Goal: Find specific page/section: Find specific page/section

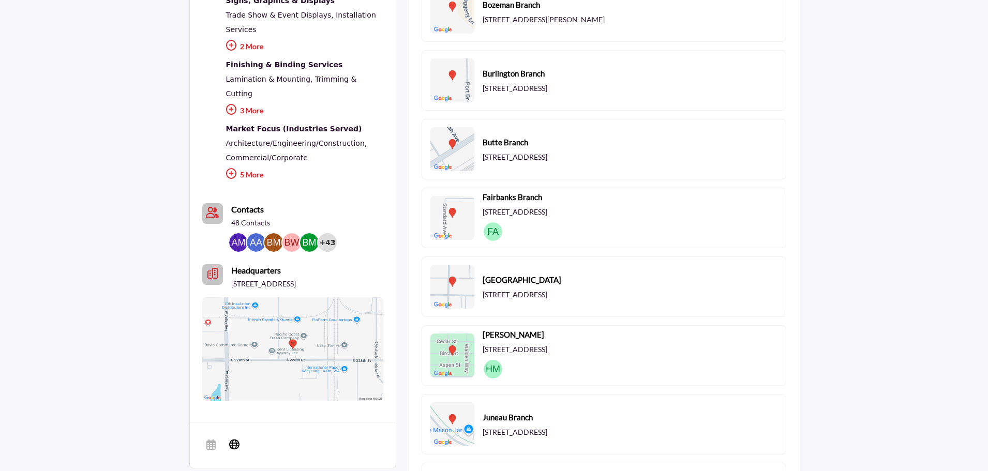
scroll to position [569, 0]
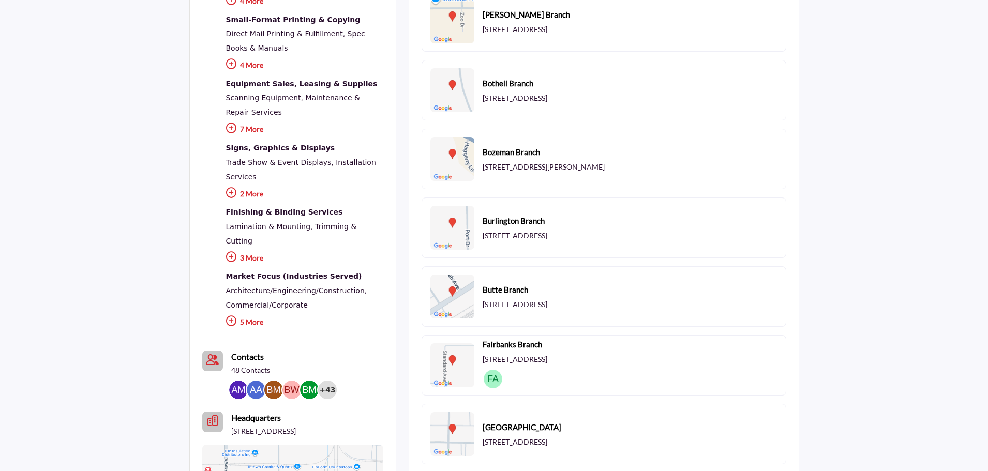
click at [238, 352] on b "Contacts" at bounding box center [247, 357] width 33 height 10
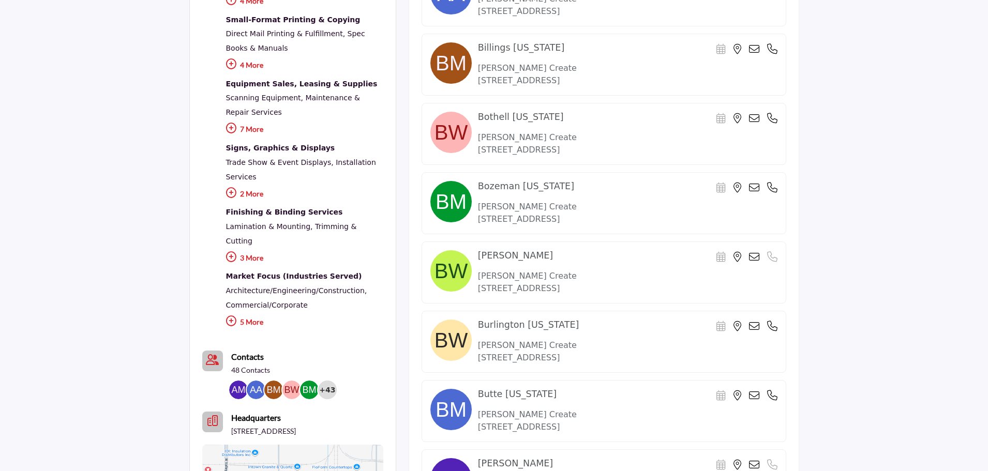
scroll to position [517, 0]
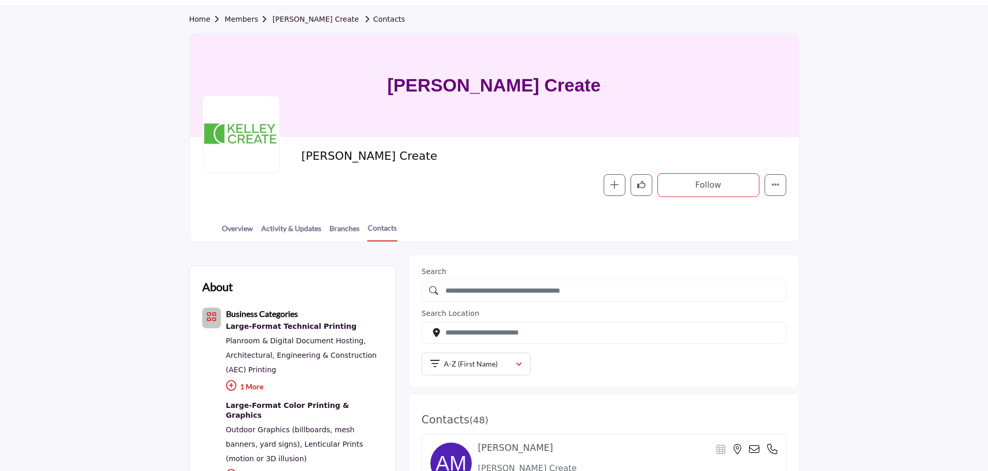
scroll to position [22, 0]
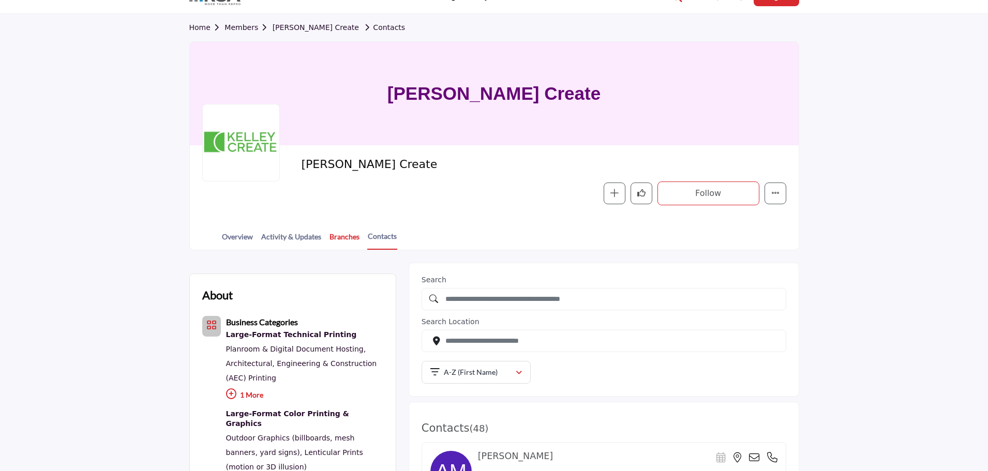
click at [351, 239] on link "Branches" at bounding box center [344, 240] width 31 height 18
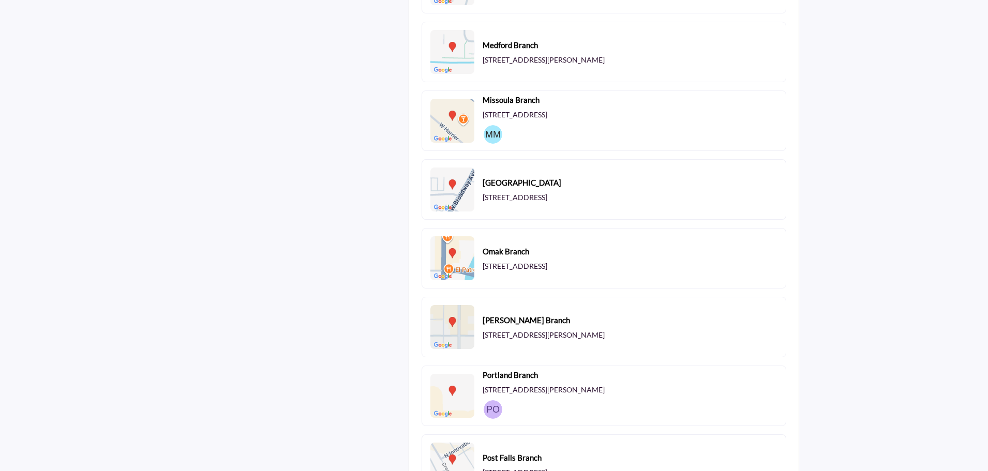
scroll to position [1552, 0]
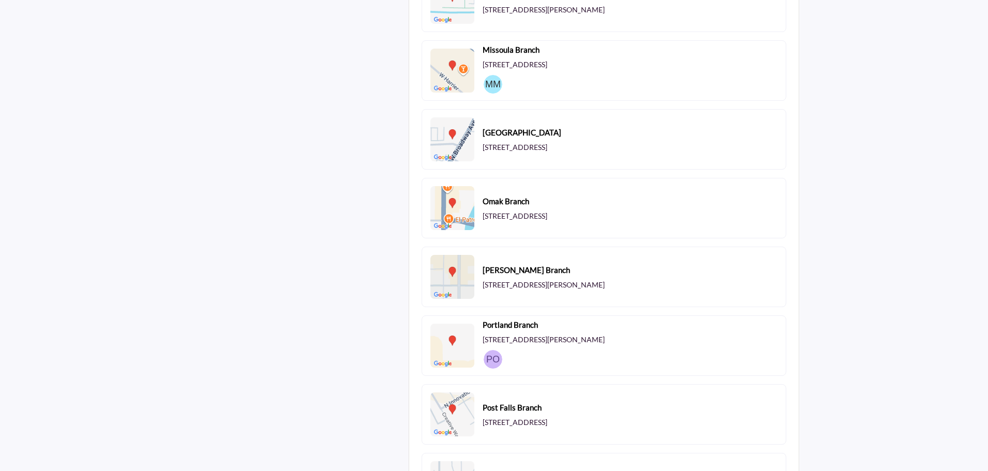
click at [504, 326] on b "Portland Branch" at bounding box center [510, 325] width 55 height 12
click at [503, 326] on b "Portland Branch" at bounding box center [510, 325] width 55 height 12
click at [496, 361] on img at bounding box center [493, 359] width 19 height 19
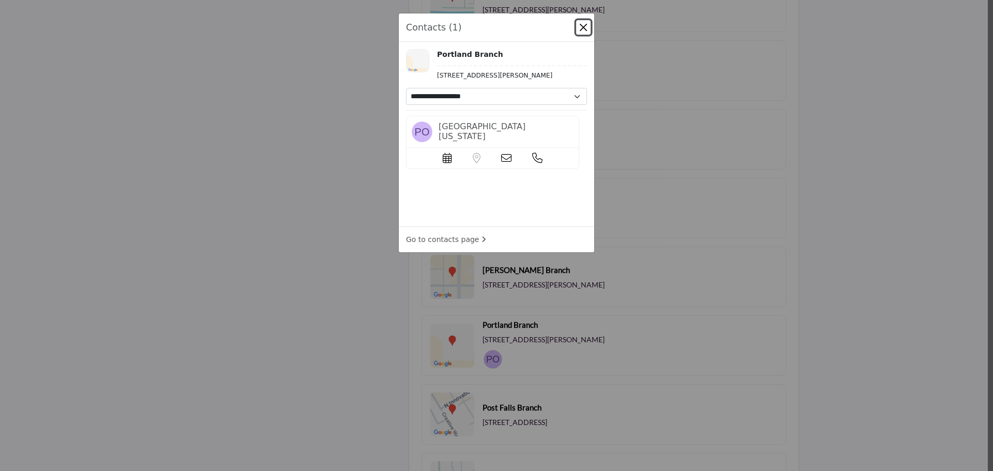
click at [579, 24] on button "Close" at bounding box center [583, 27] width 14 height 14
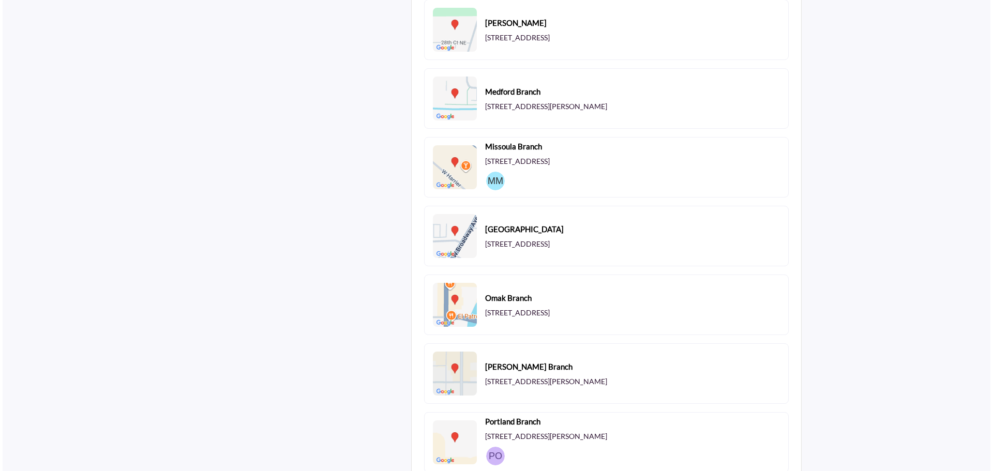
scroll to position [1448, 0]
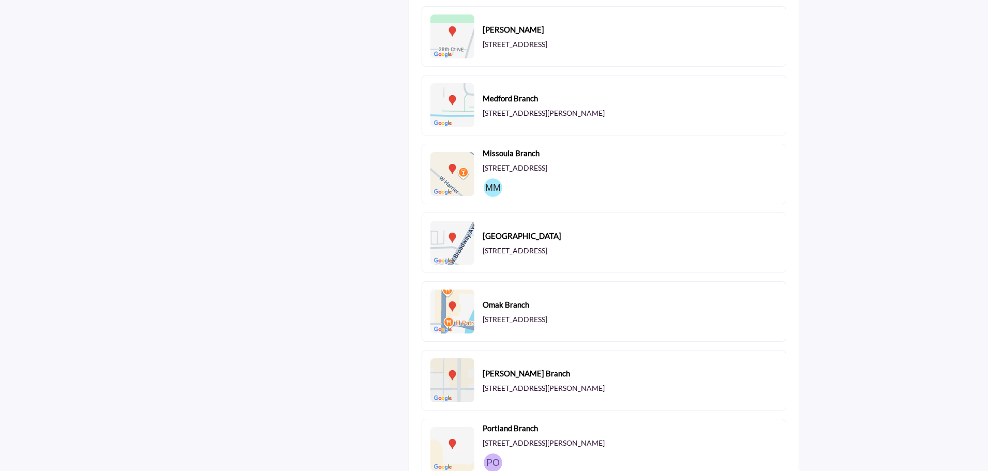
click at [490, 188] on img at bounding box center [493, 187] width 19 height 19
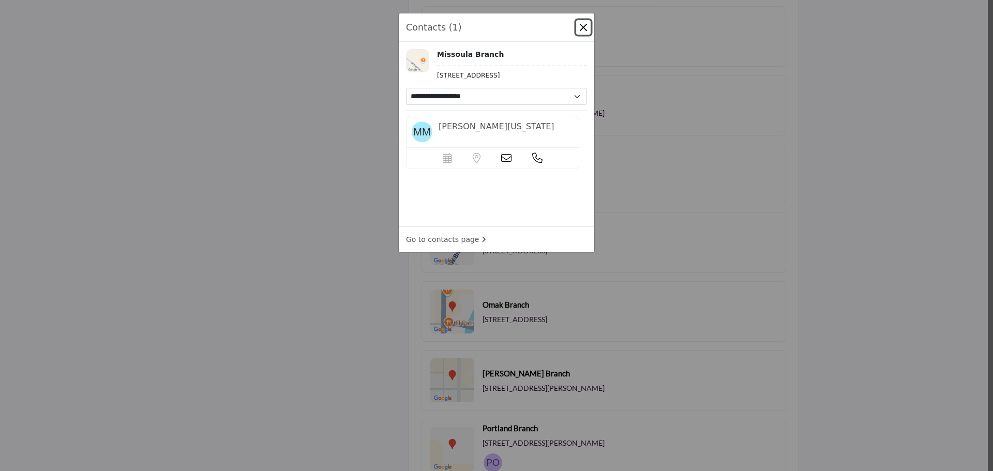
click at [582, 29] on button "Close" at bounding box center [583, 27] width 14 height 14
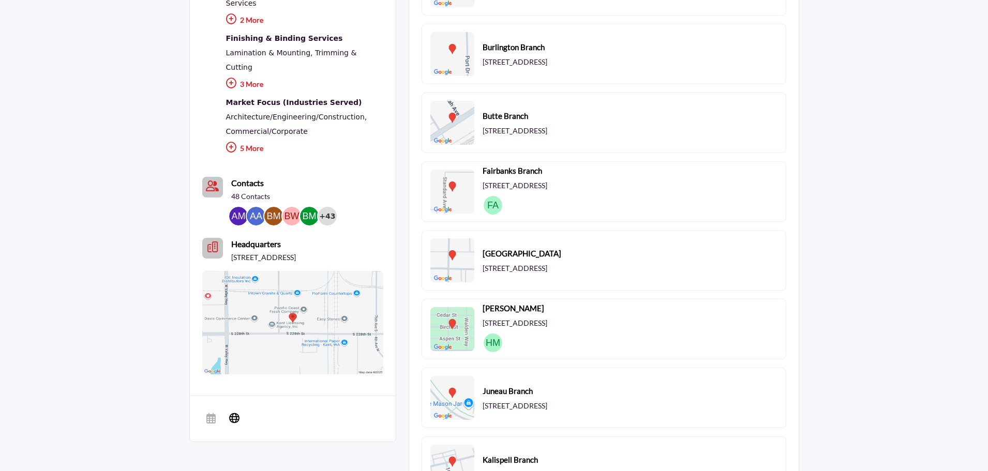
scroll to position [724, 0]
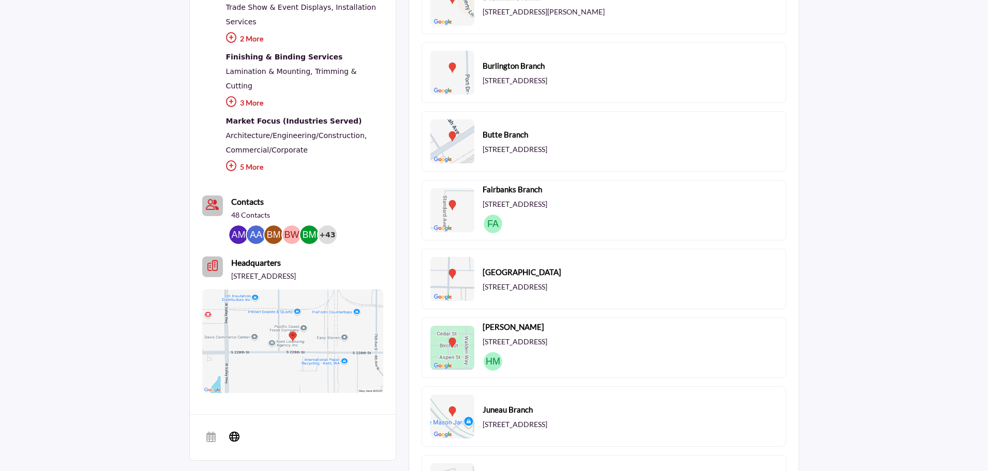
click at [495, 226] on img at bounding box center [493, 224] width 19 height 19
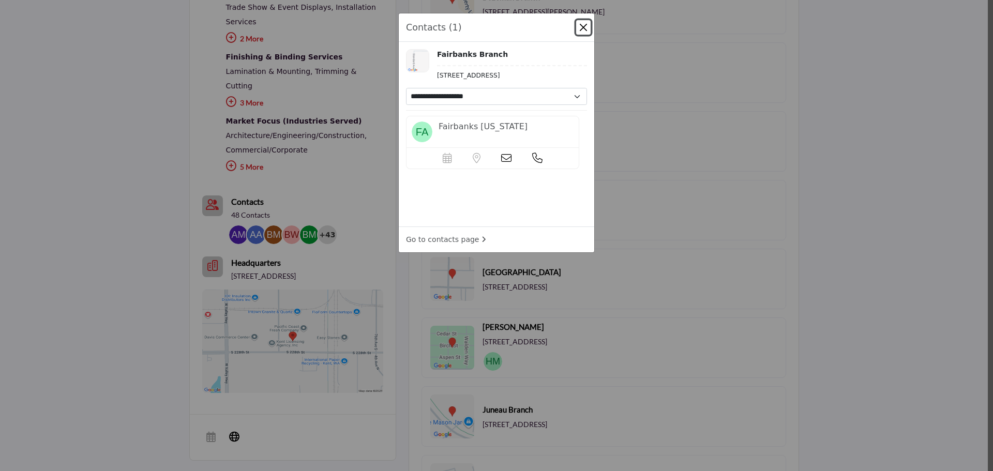
click at [584, 26] on button "Close" at bounding box center [583, 27] width 14 height 14
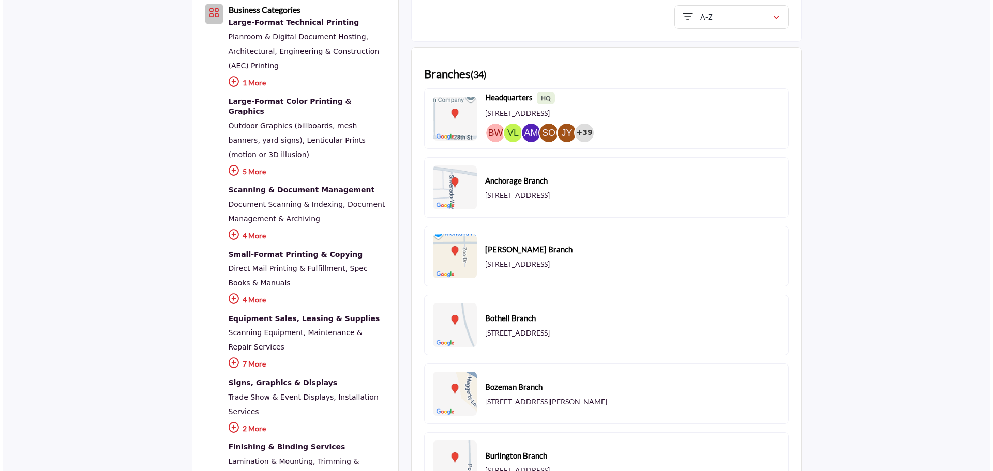
scroll to position [310, 0]
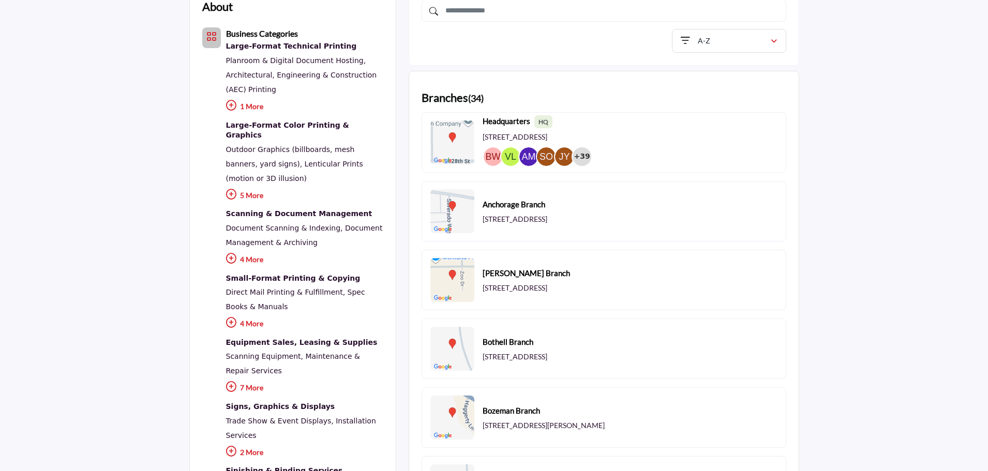
click at [530, 159] on img at bounding box center [528, 156] width 19 height 19
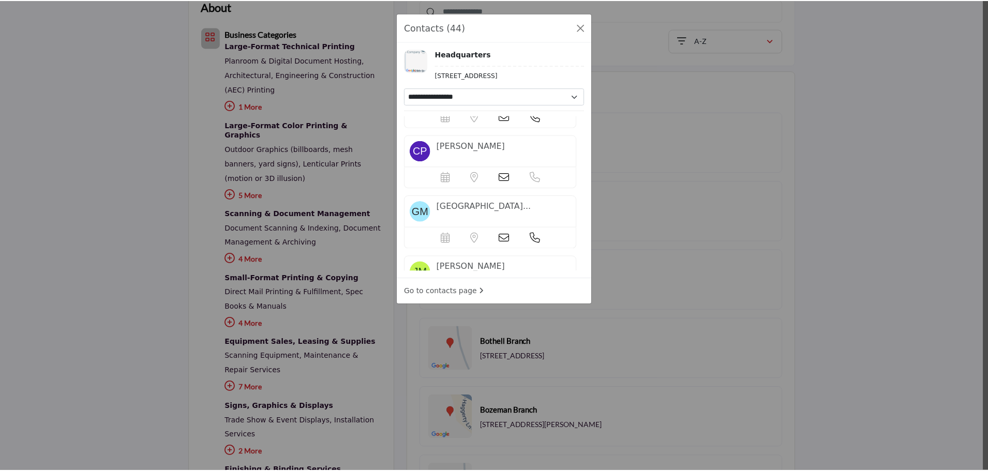
scroll to position [466, 0]
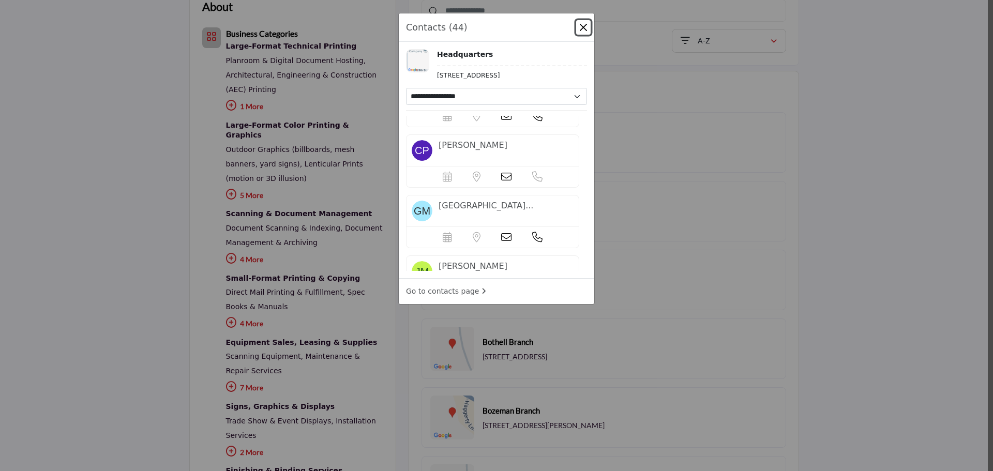
click at [583, 23] on button "Close" at bounding box center [583, 27] width 14 height 14
